Goal: Book appointment/travel/reservation

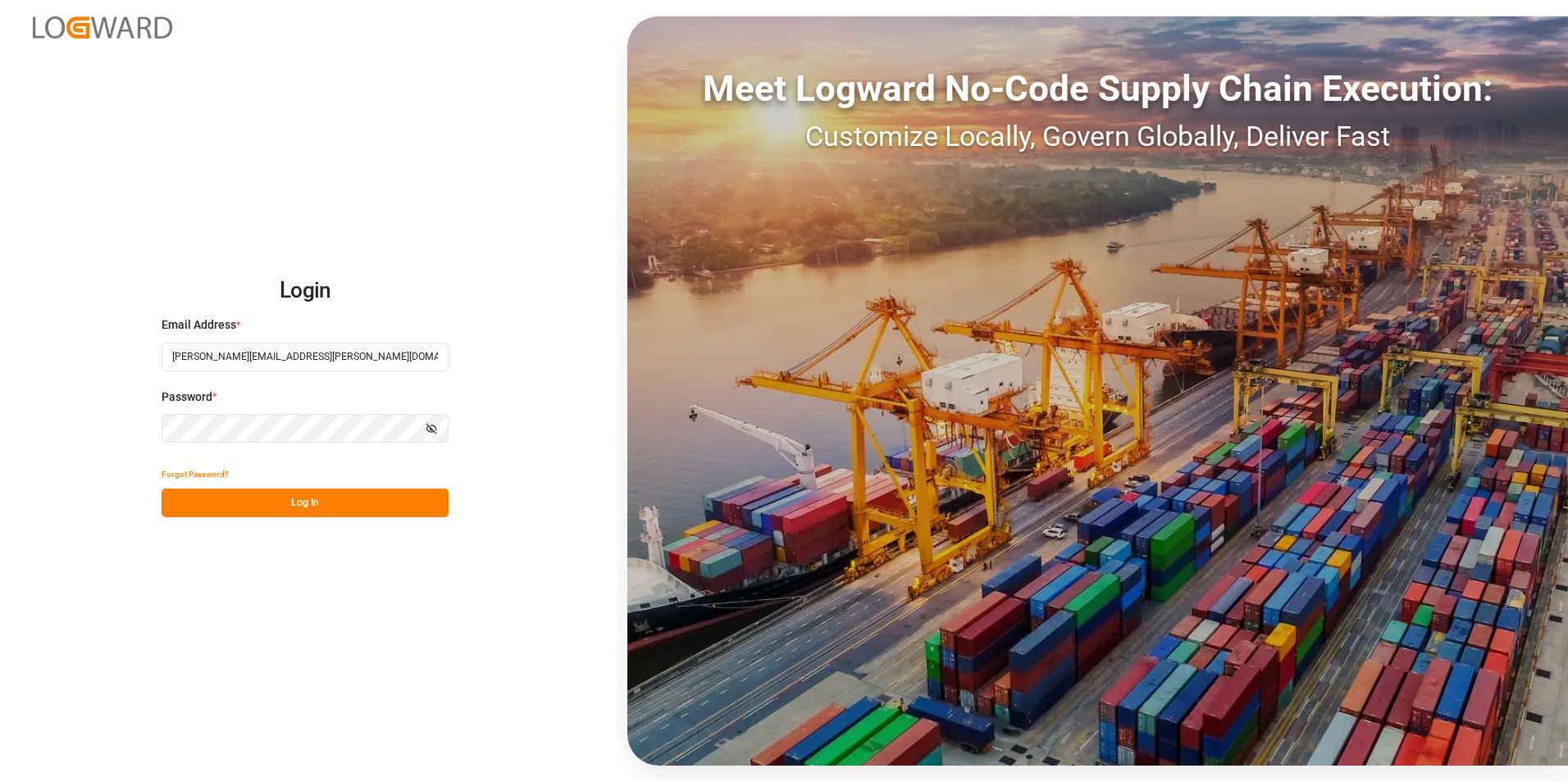
click at [373, 500] on button "Log In" at bounding box center [305, 502] width 287 height 29
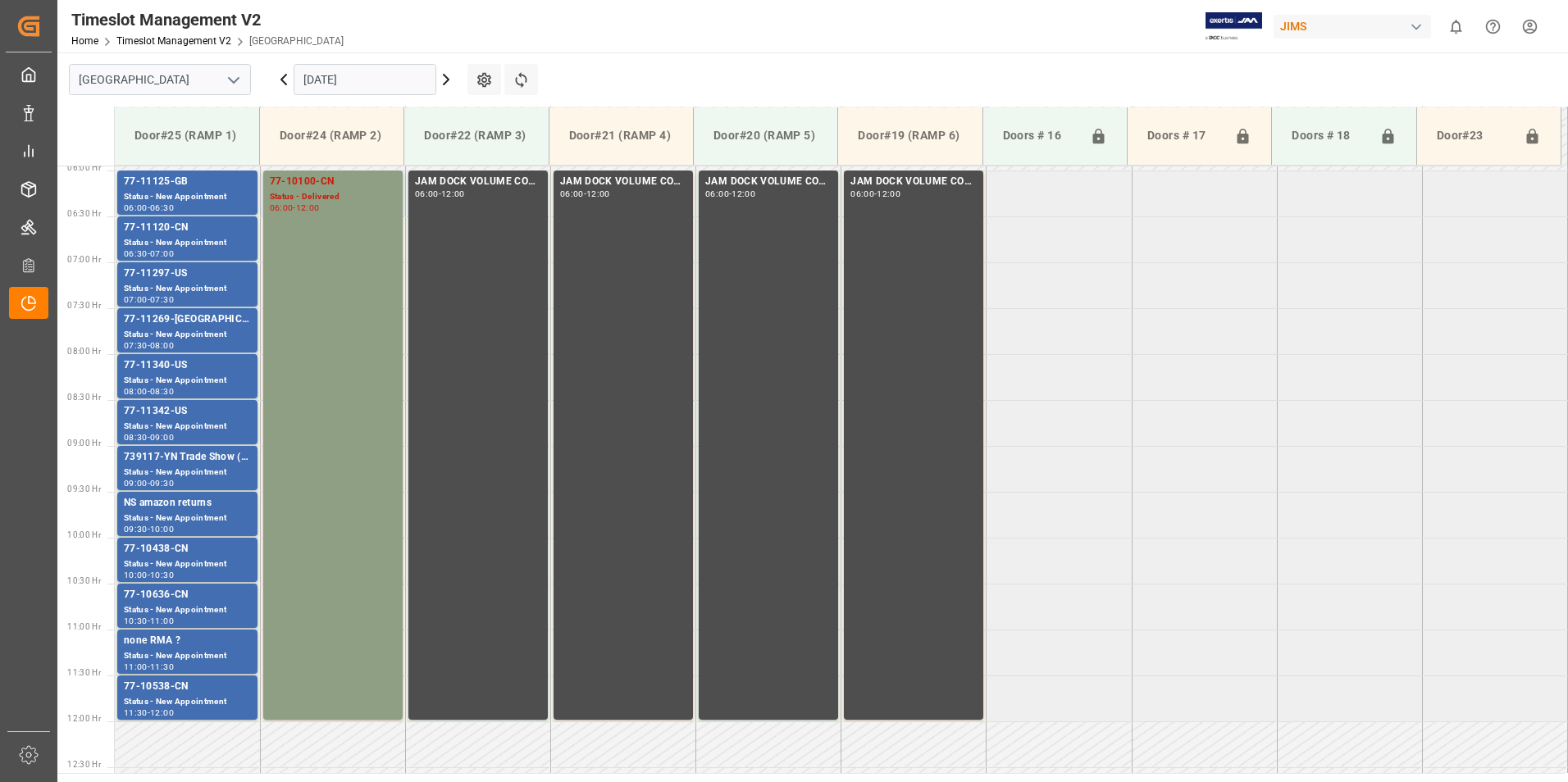
scroll to position [469, 0]
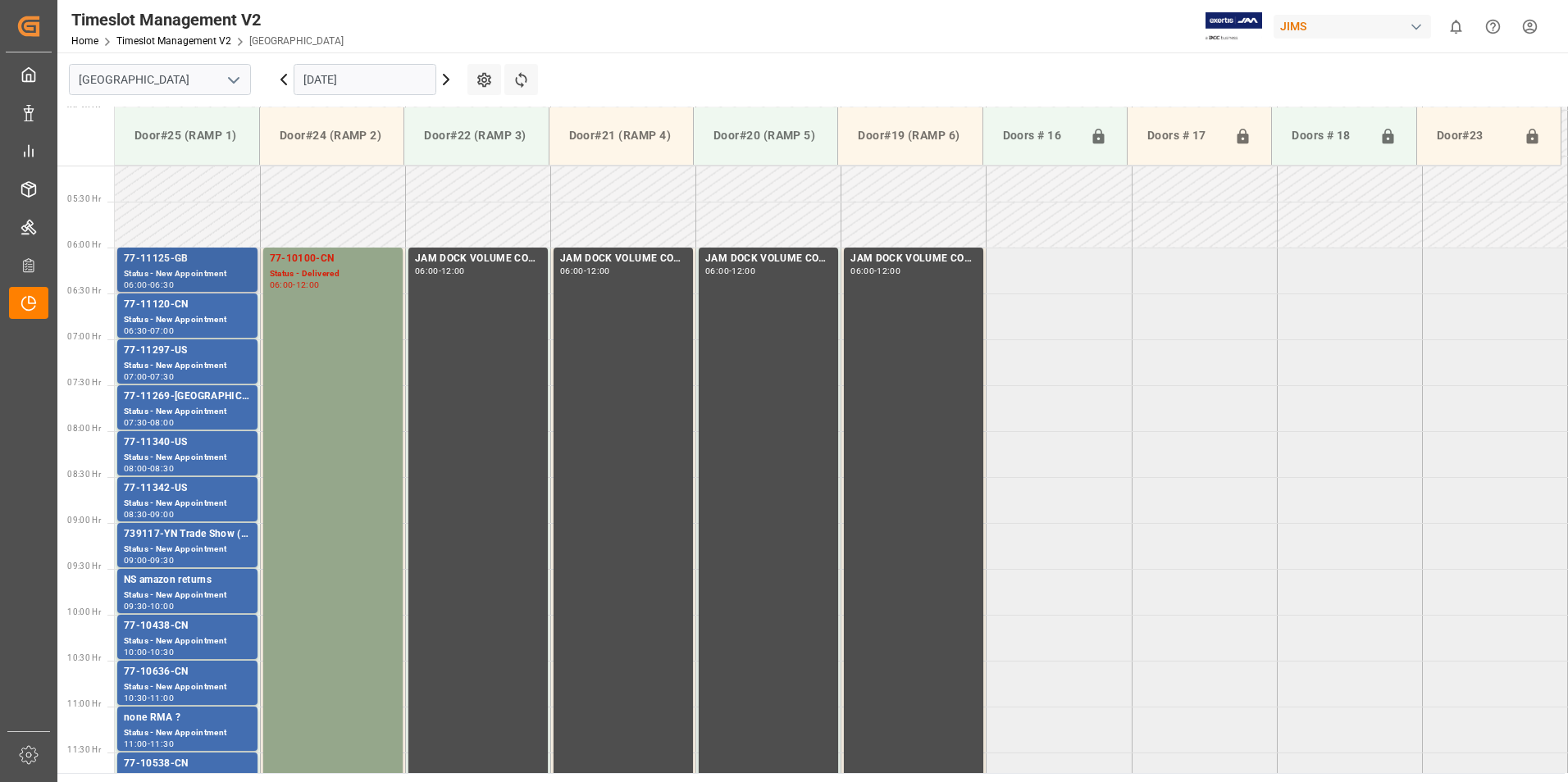
click at [170, 262] on div "77-11125-GB" at bounding box center [188, 259] width 127 height 17
click at [163, 304] on div "77-11120-CN" at bounding box center [188, 305] width 127 height 17
click at [174, 356] on div "77-11297-US" at bounding box center [188, 350] width 127 height 17
click at [175, 403] on div "77-11269-[GEOGRAPHIC_DATA]" at bounding box center [188, 396] width 127 height 17
click at [177, 451] on div "Status - New Appointment" at bounding box center [188, 458] width 127 height 14
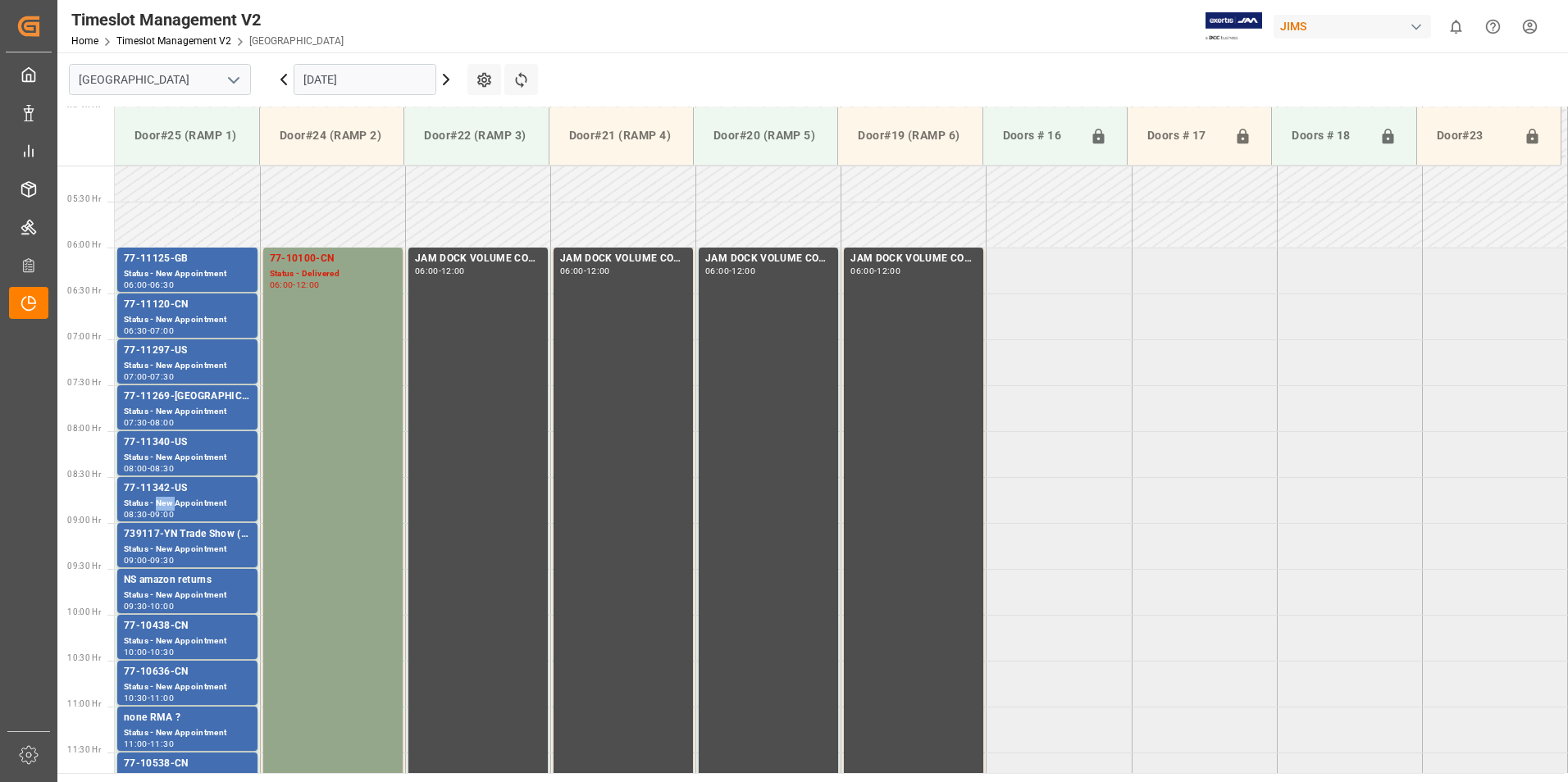
click at [165, 501] on div "Status - New Appointment" at bounding box center [188, 504] width 127 height 14
click at [167, 547] on div "Status - New Appointment" at bounding box center [188, 550] width 127 height 14
click at [158, 635] on div "Status - New Appointment" at bounding box center [188, 641] width 127 height 14
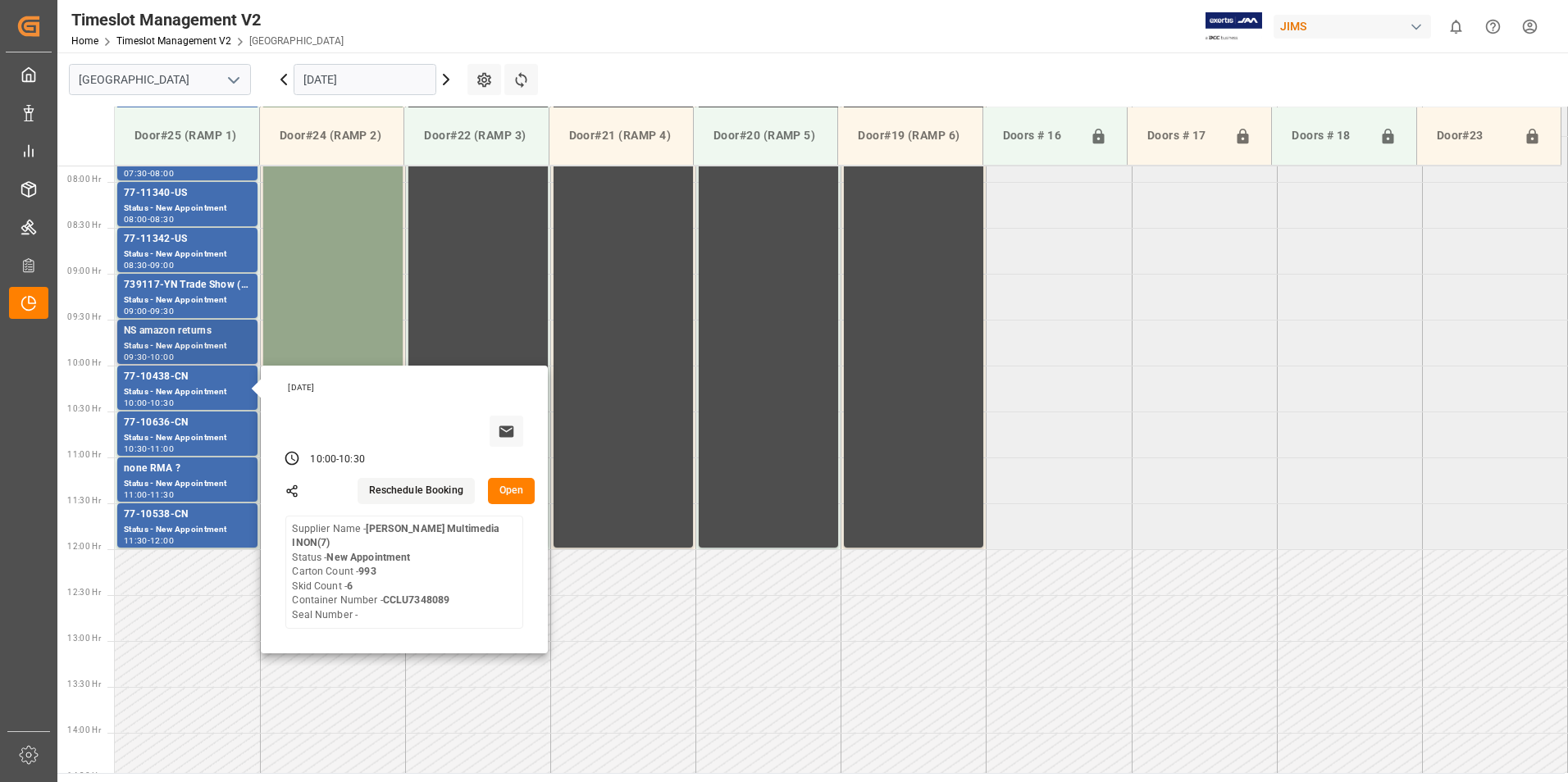
scroll to position [797, 0]
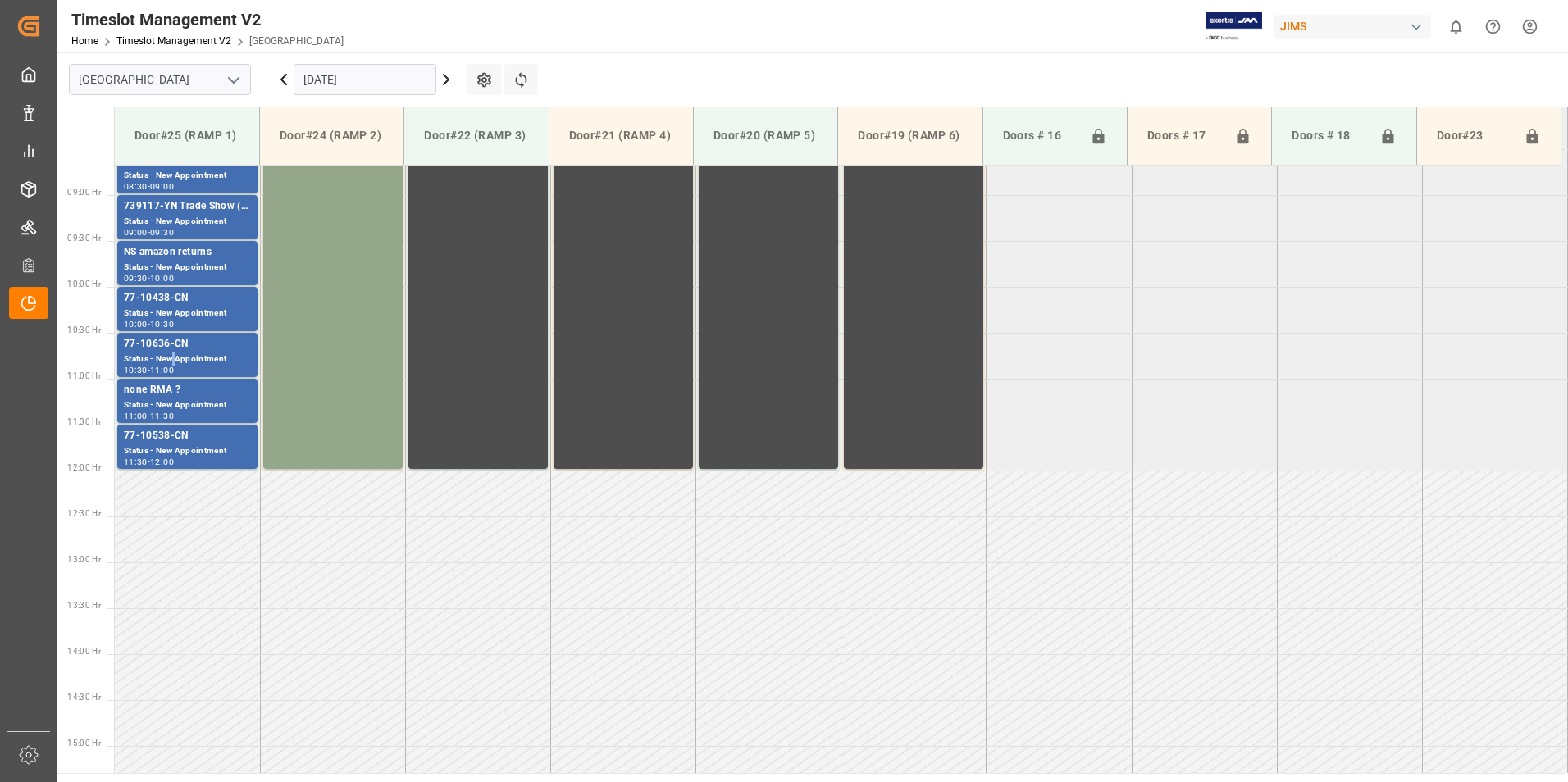
click at [175, 355] on div "Status - New Appointment" at bounding box center [188, 360] width 127 height 14
click at [183, 456] on div "Status - New Appointment" at bounding box center [188, 452] width 127 height 14
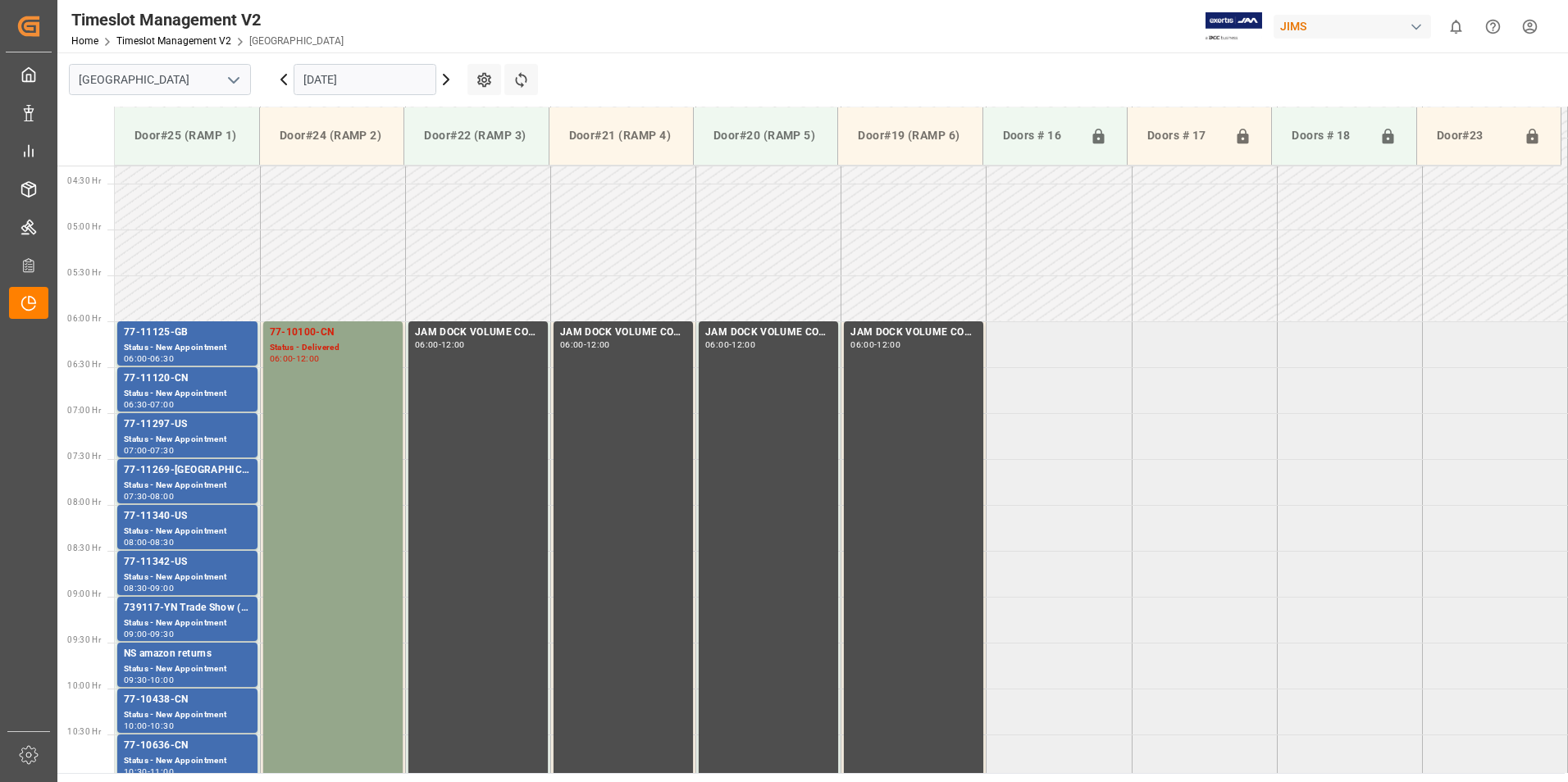
scroll to position [387, 0]
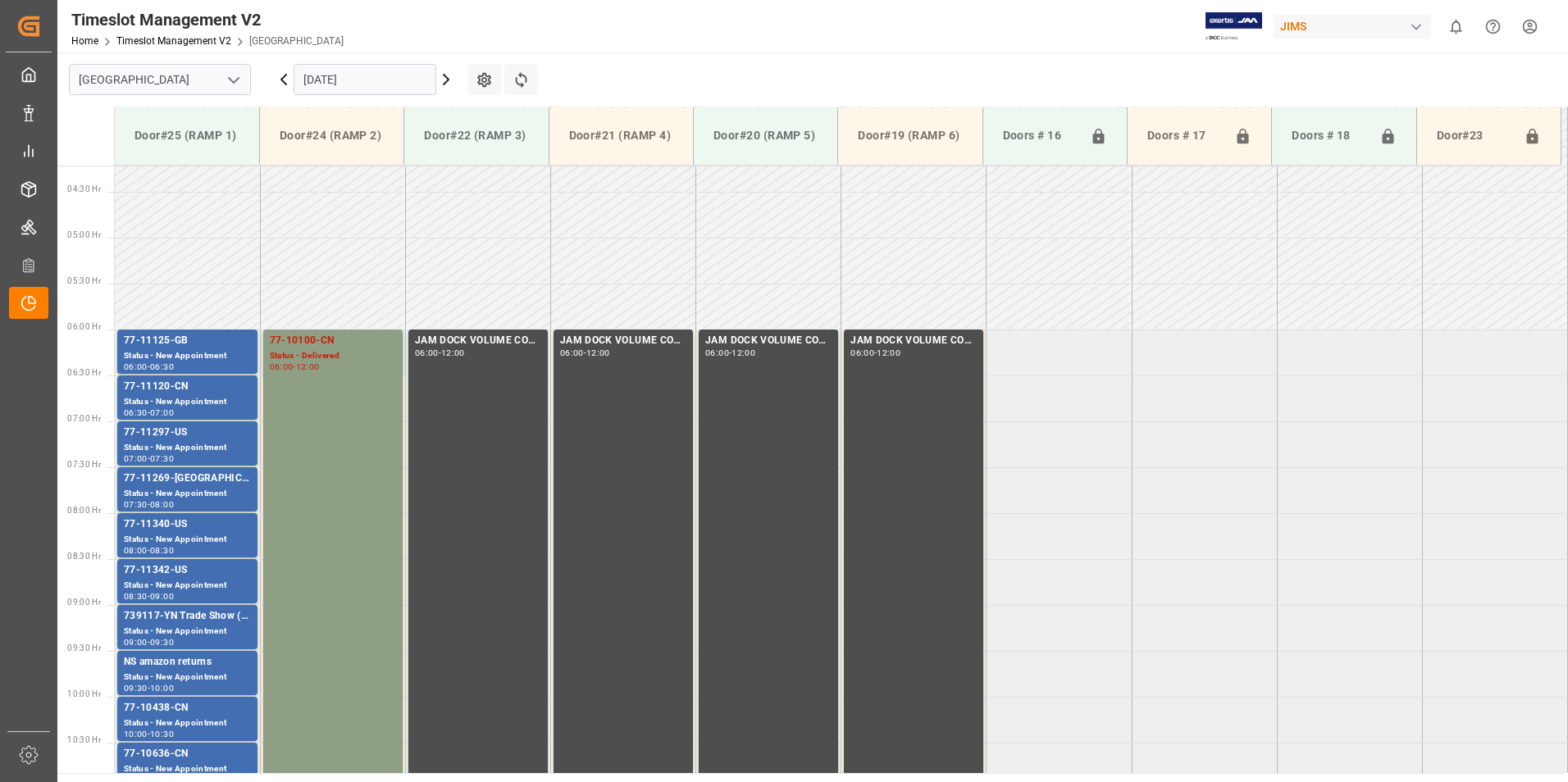
click at [320, 348] on div "77-10100-CN" at bounding box center [332, 341] width 126 height 17
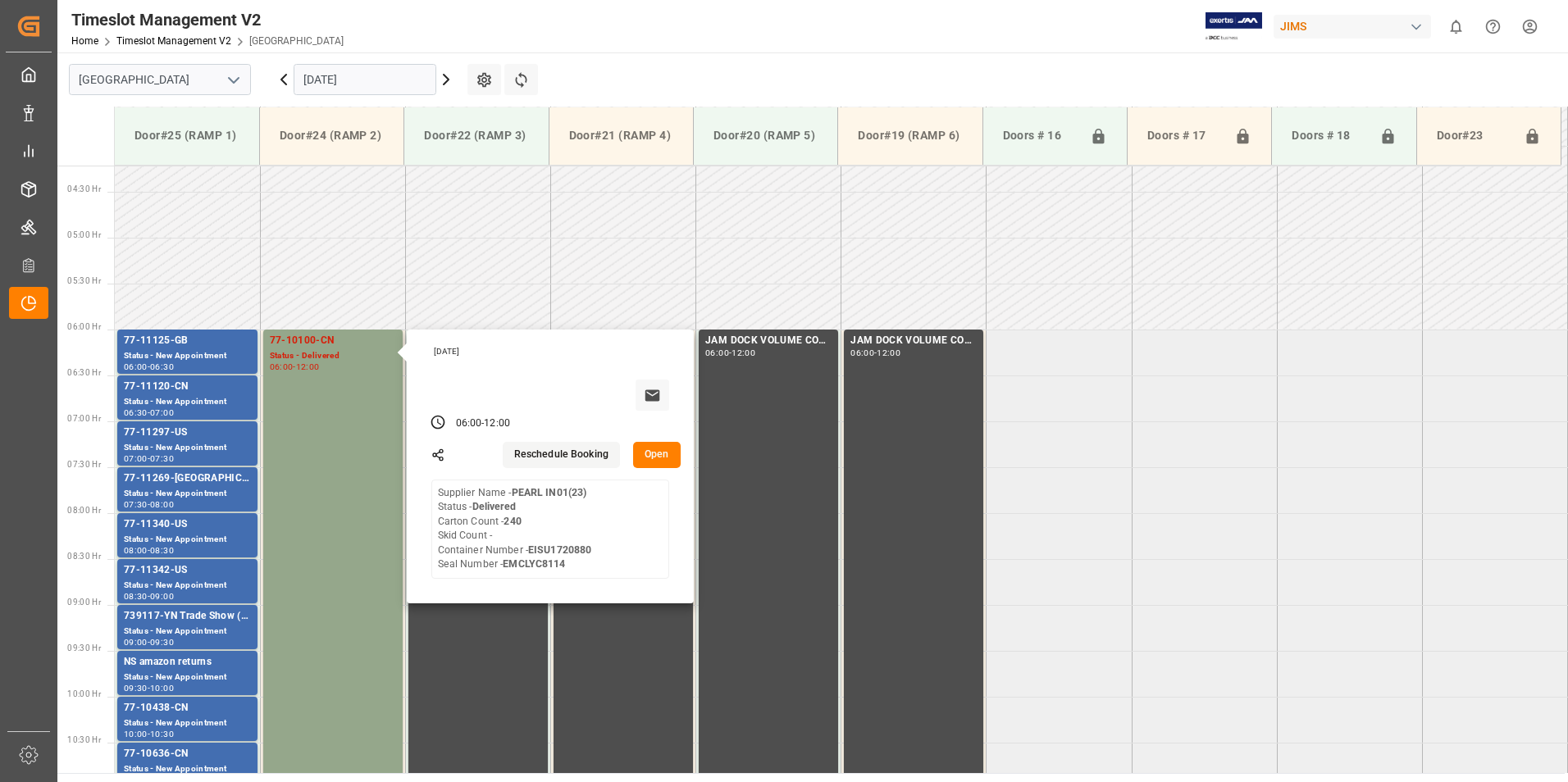
click at [362, 72] on input "[DATE]" at bounding box center [365, 80] width 143 height 31
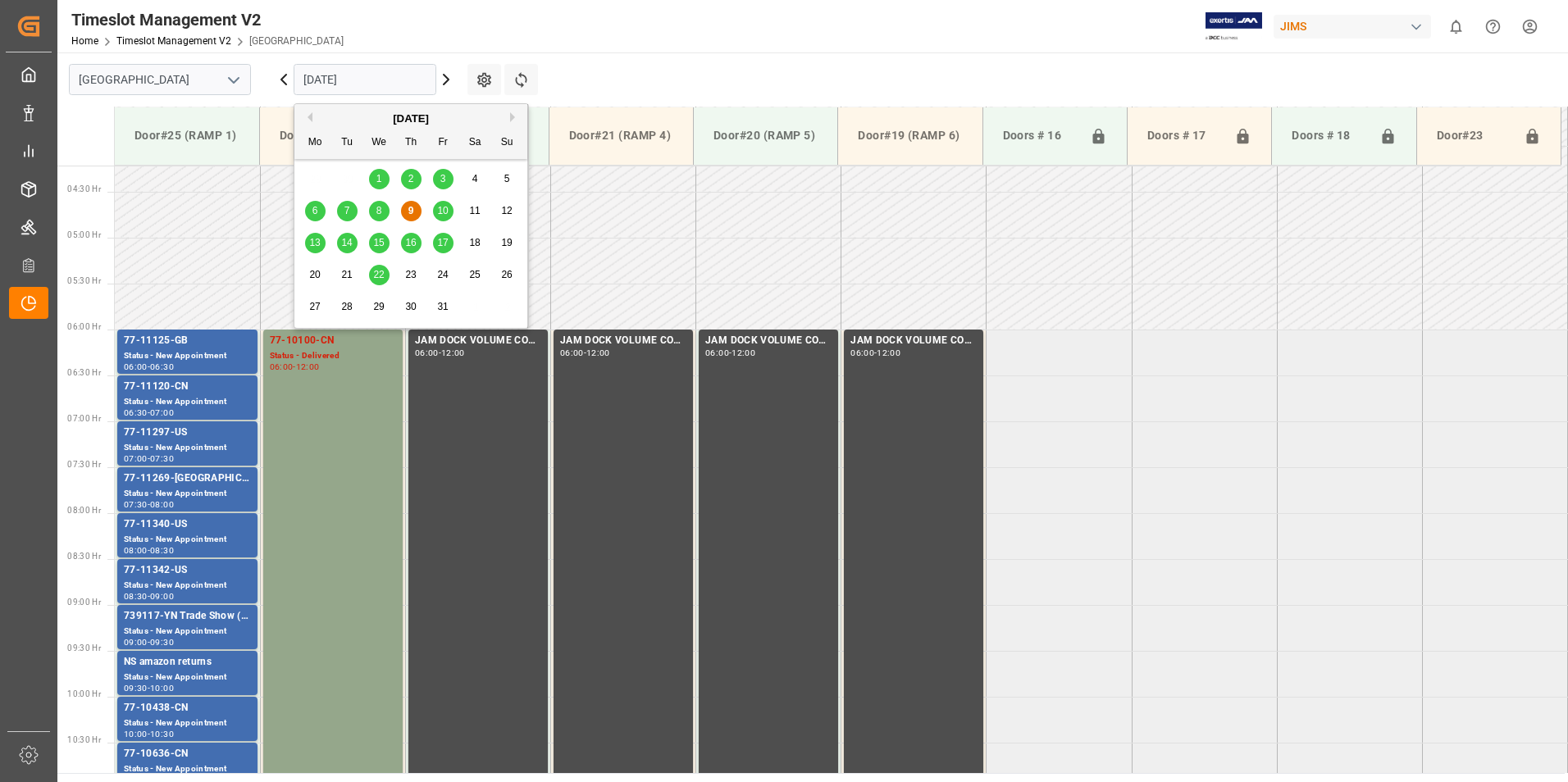
click at [439, 209] on span "10" at bounding box center [442, 210] width 10 height 11
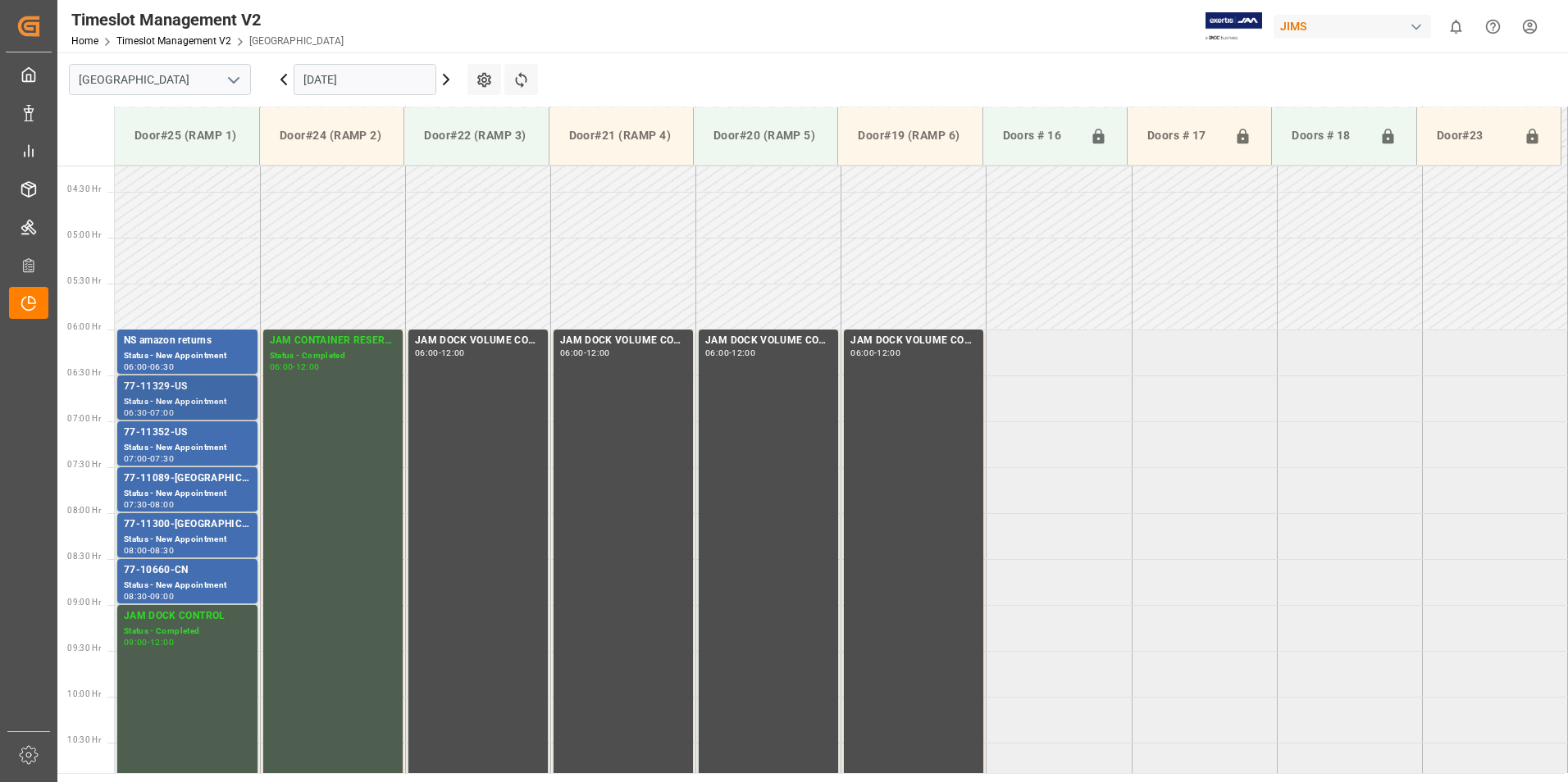
click at [168, 390] on div "77-11329-US" at bounding box center [188, 387] width 127 height 17
click at [169, 444] on div "Status - New Appointment" at bounding box center [188, 448] width 127 height 14
click at [184, 491] on div "Status - New Appointment" at bounding box center [188, 494] width 127 height 14
click at [174, 529] on div "77-11300-[GEOGRAPHIC_DATA]" at bounding box center [188, 525] width 127 height 17
click at [177, 568] on div "77-10660-CN" at bounding box center [188, 570] width 127 height 17
